Goal: Navigation & Orientation: Find specific page/section

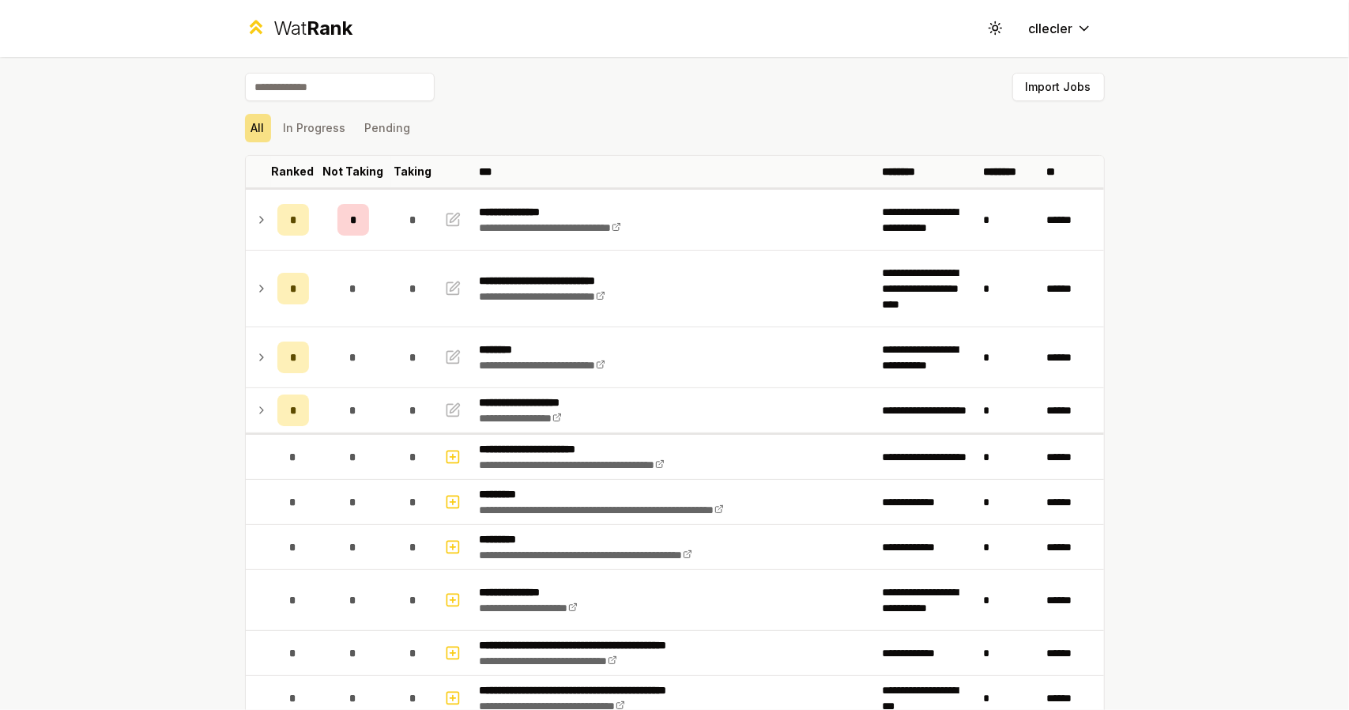
scroll to position [73, 0]
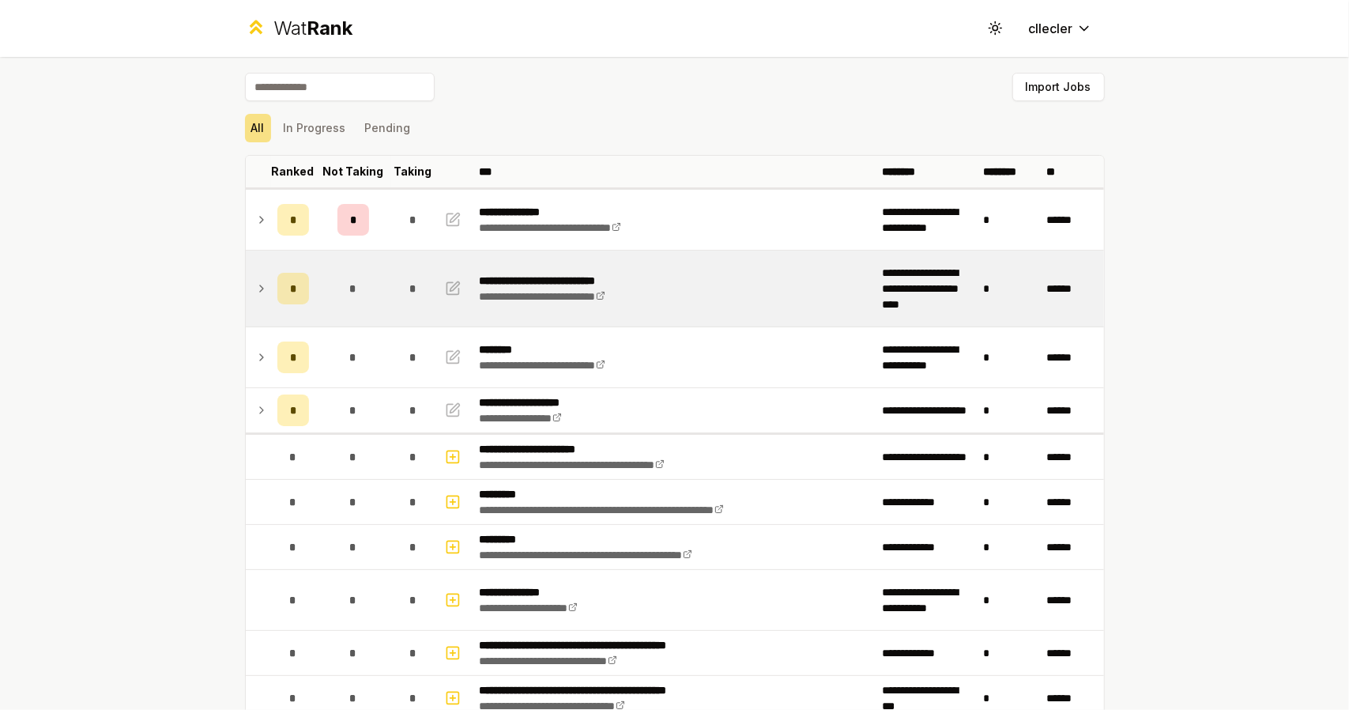
click at [258, 289] on icon at bounding box center [261, 288] width 13 height 19
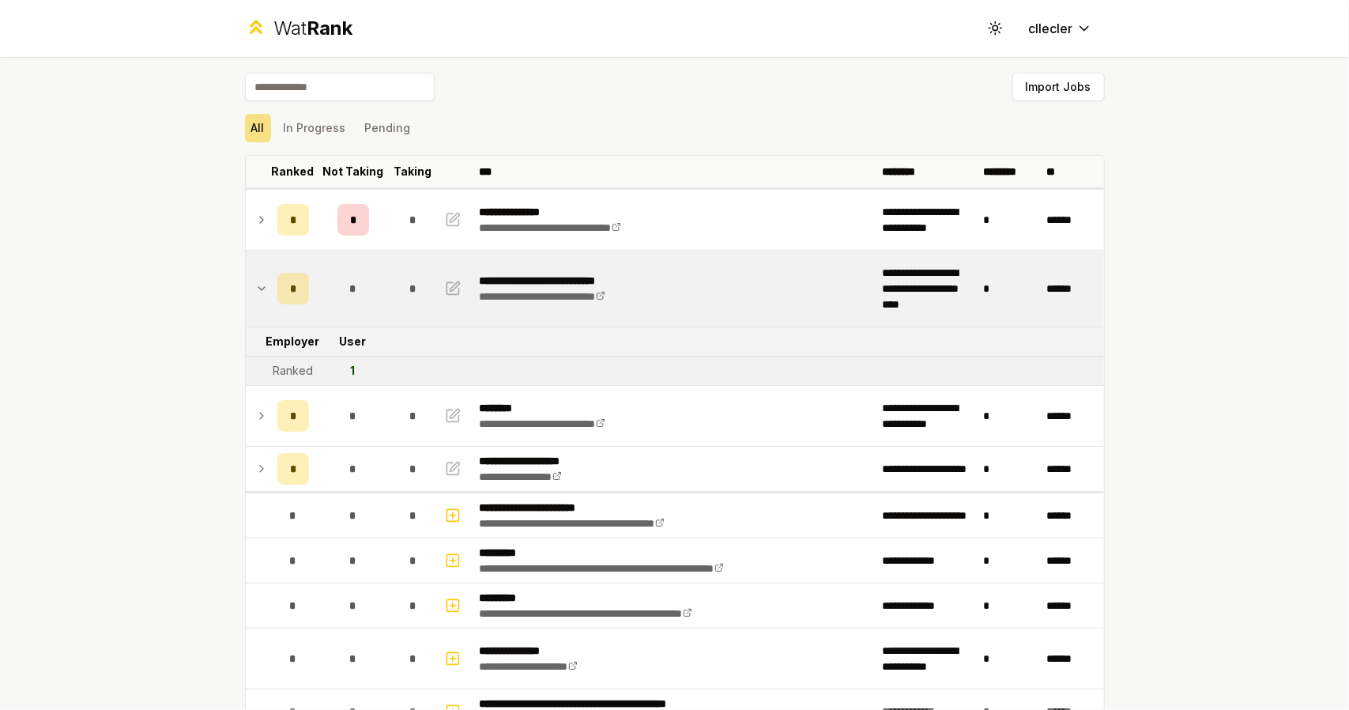
click at [258, 289] on icon at bounding box center [261, 288] width 13 height 19
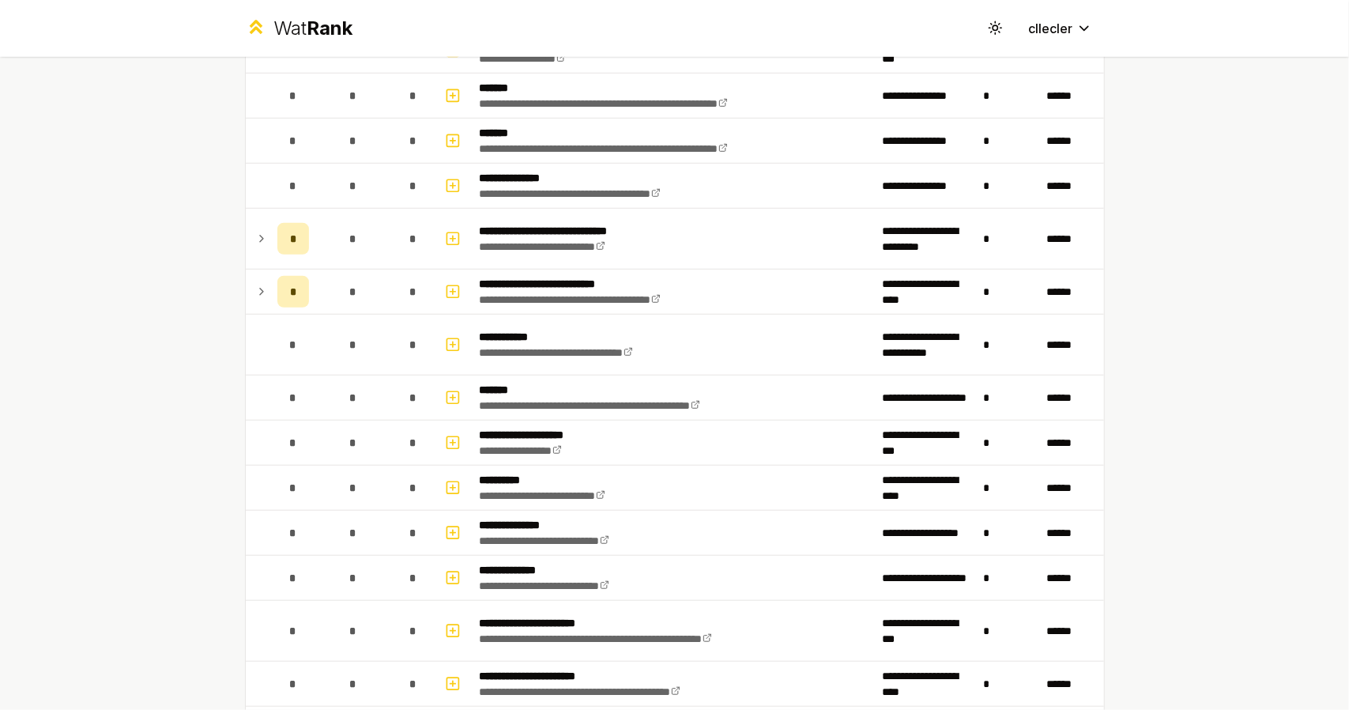
scroll to position [688, 0]
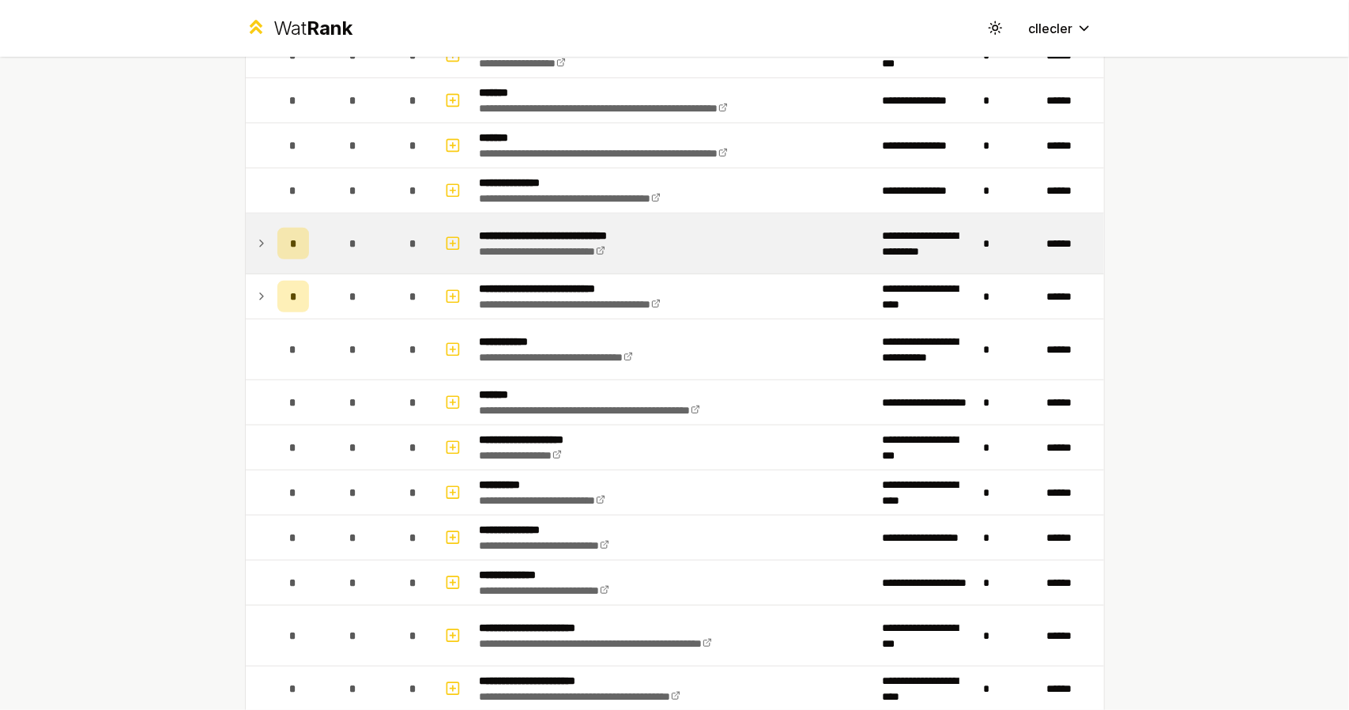
click at [256, 235] on icon at bounding box center [261, 243] width 13 height 19
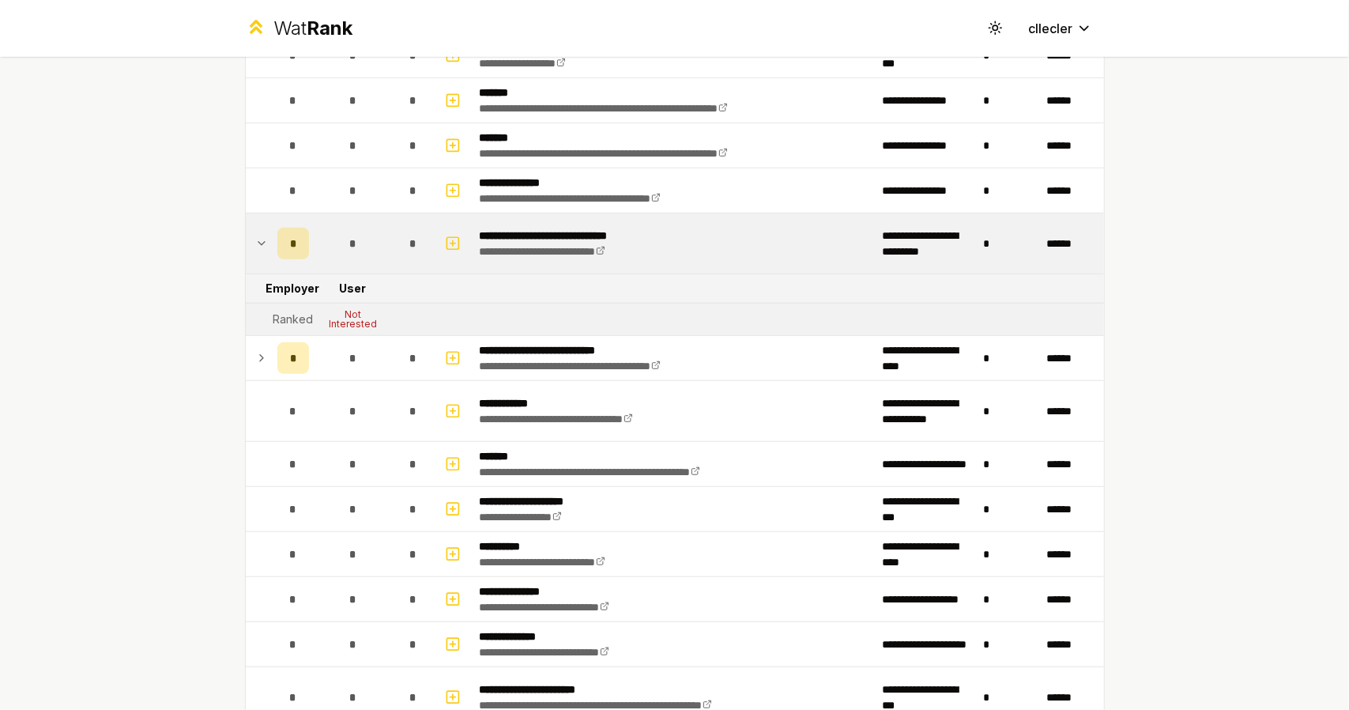
click at [256, 235] on icon at bounding box center [261, 243] width 13 height 19
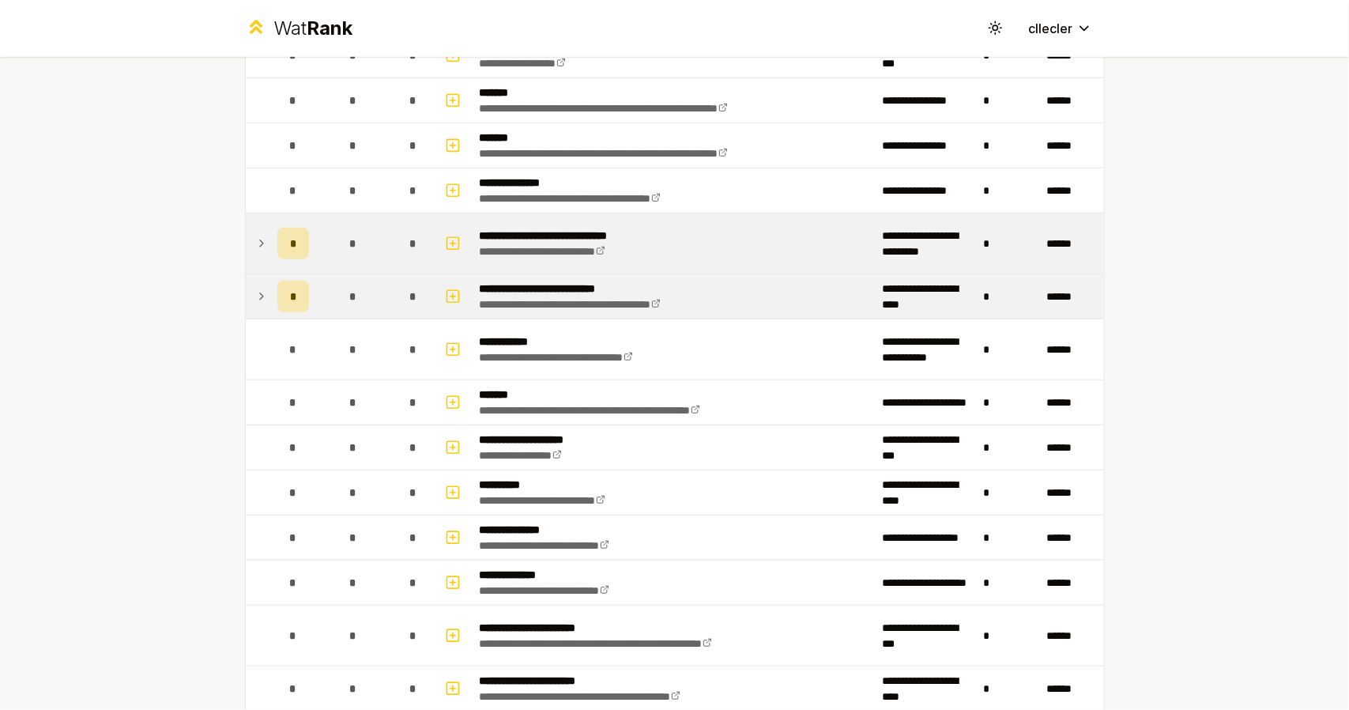
click at [264, 287] on td at bounding box center [258, 296] width 25 height 44
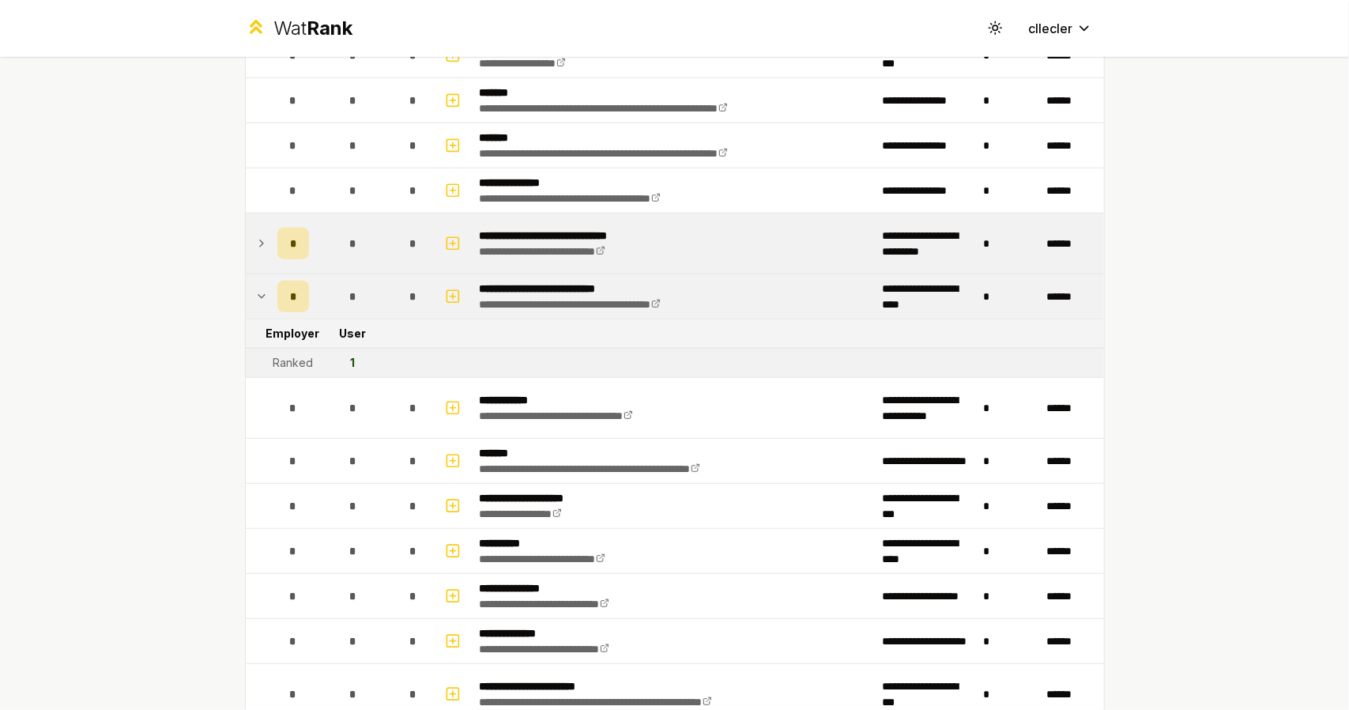
click at [264, 287] on td at bounding box center [258, 296] width 25 height 44
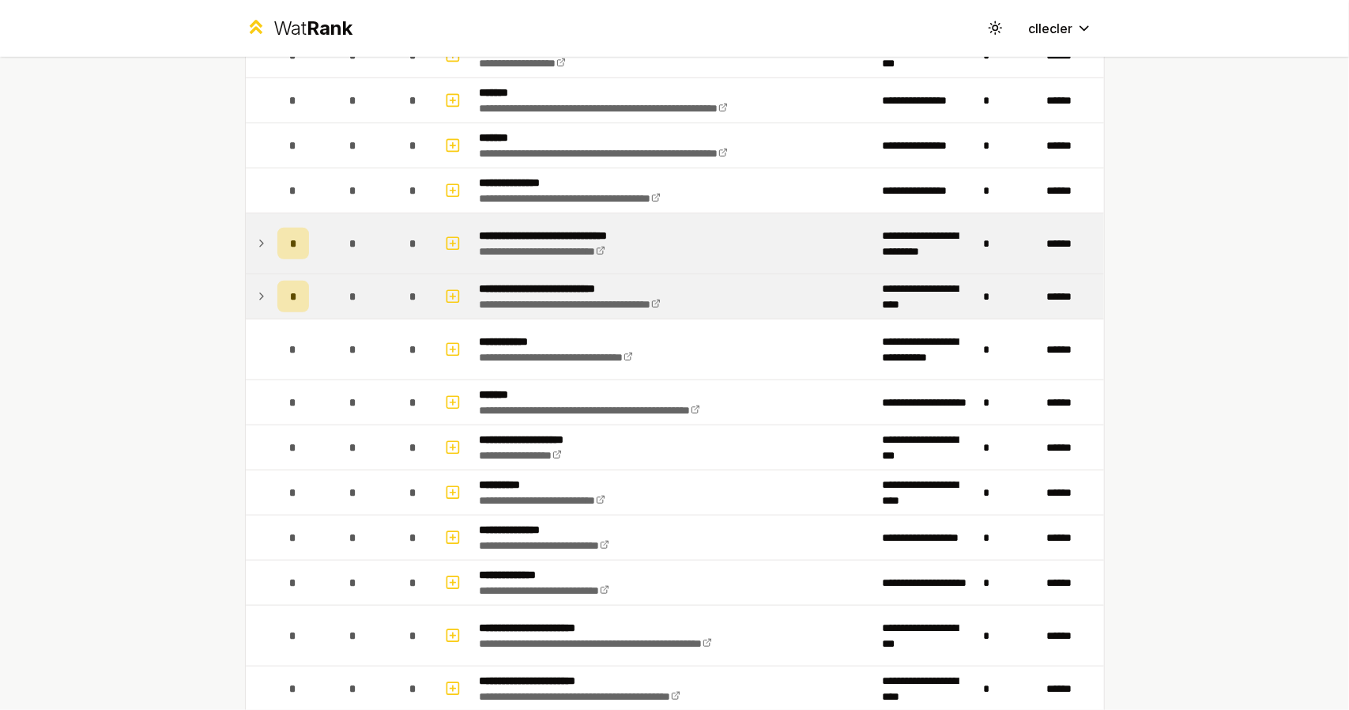
click at [264, 287] on td at bounding box center [258, 296] width 25 height 44
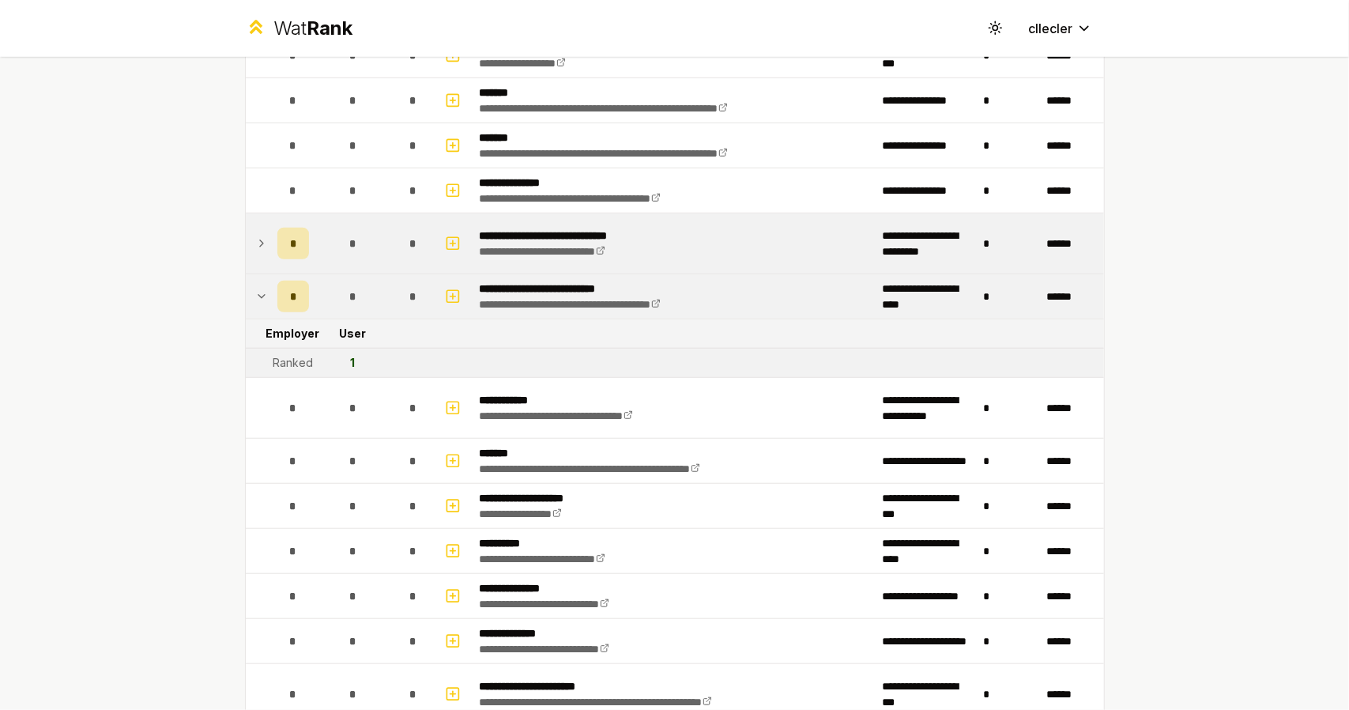
click at [257, 290] on icon at bounding box center [261, 296] width 13 height 19
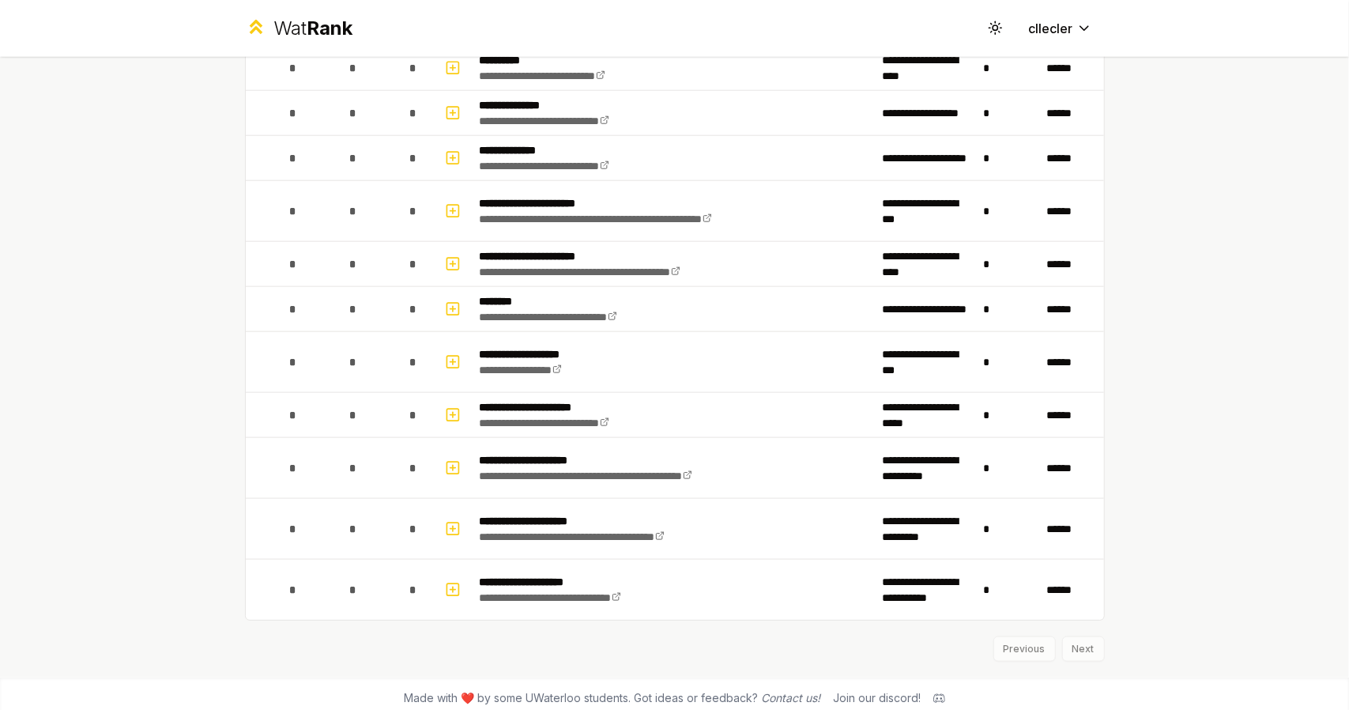
scroll to position [1112, 0]
